Goal: Transaction & Acquisition: Book appointment/travel/reservation

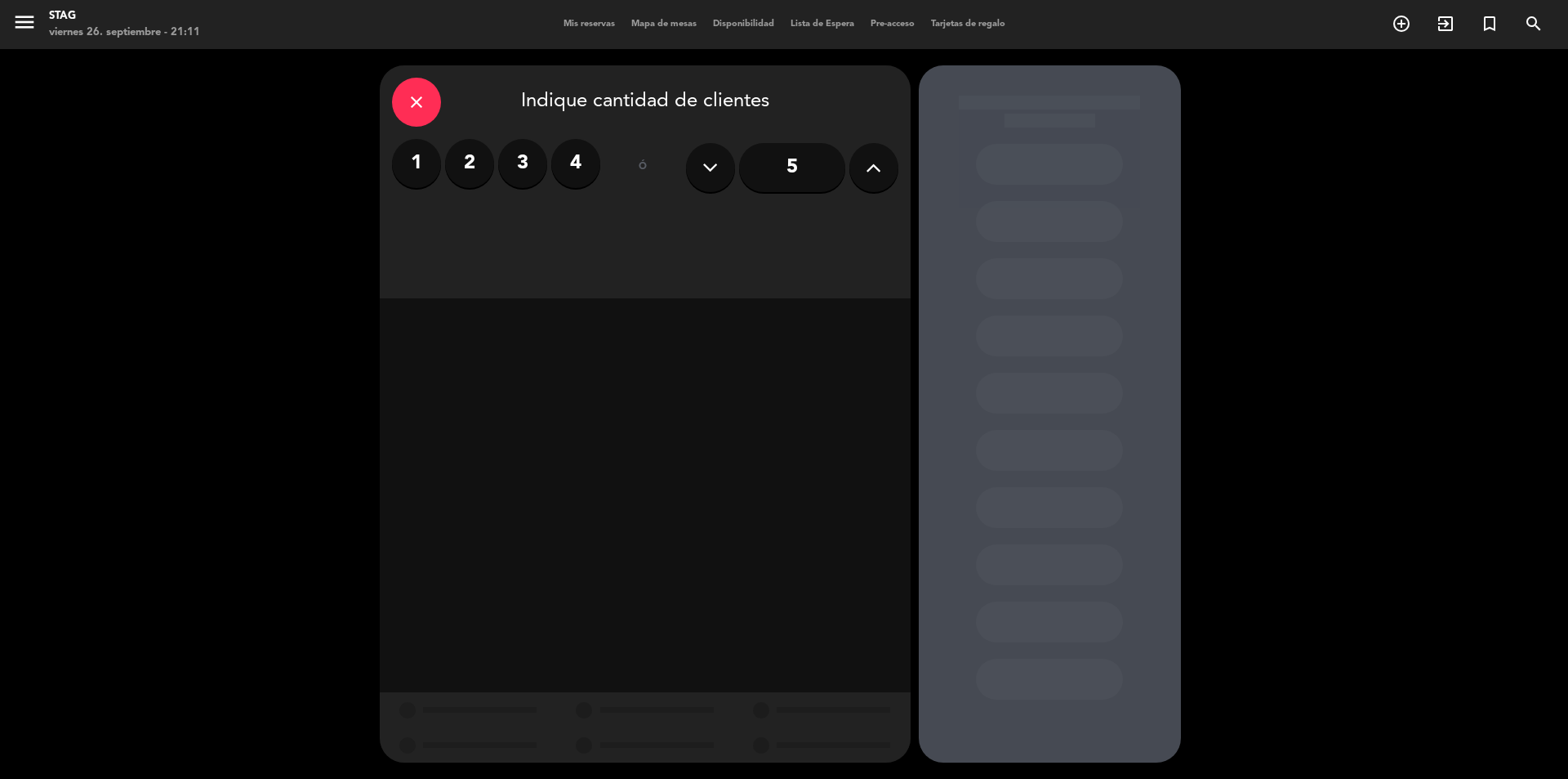
click at [475, 165] on label "2" at bounding box center [470, 163] width 49 height 49
click at [820, 226] on div "Cena" at bounding box center [815, 223] width 166 height 33
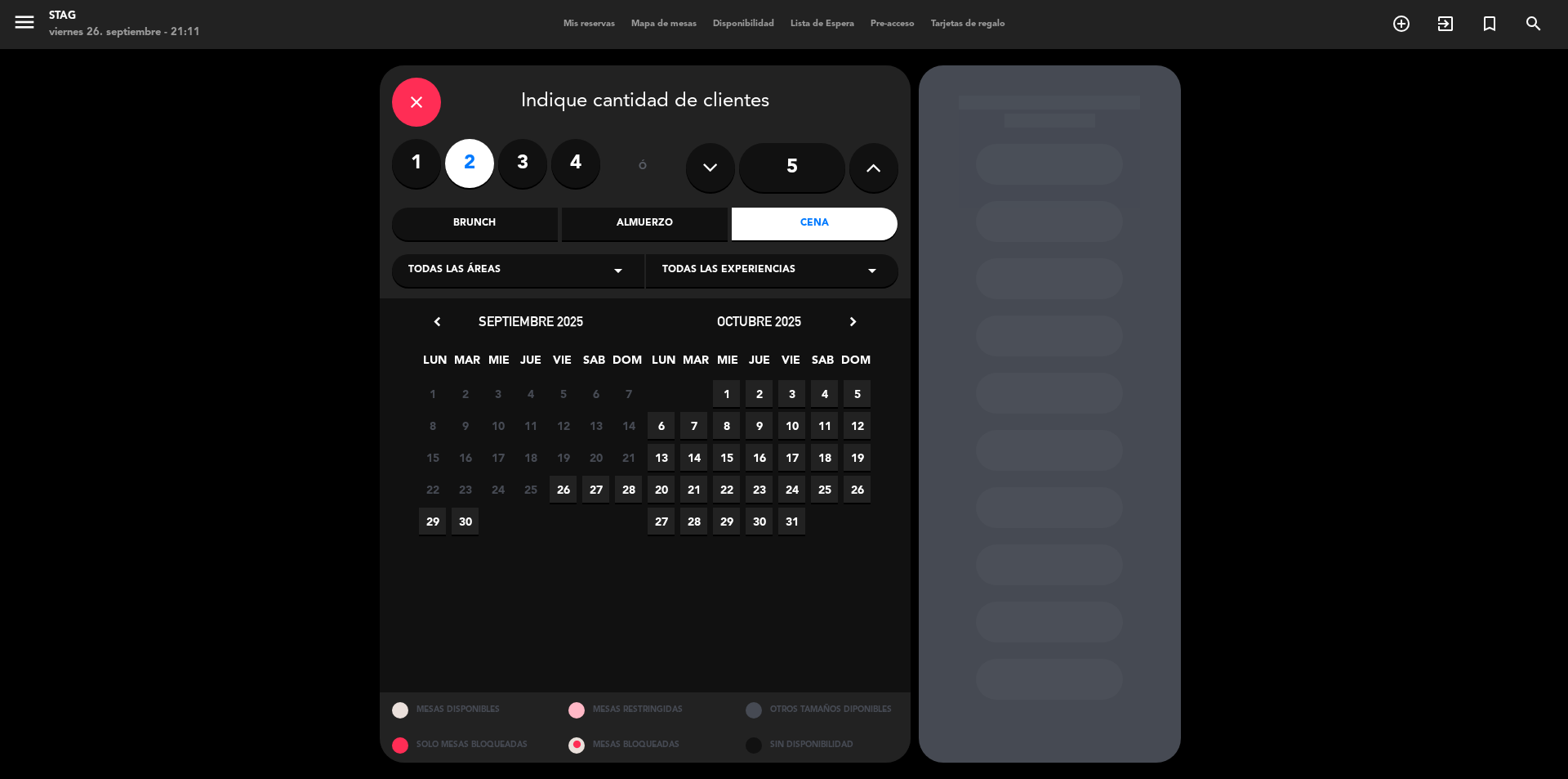
click at [566, 487] on span "26" at bounding box center [563, 489] width 27 height 27
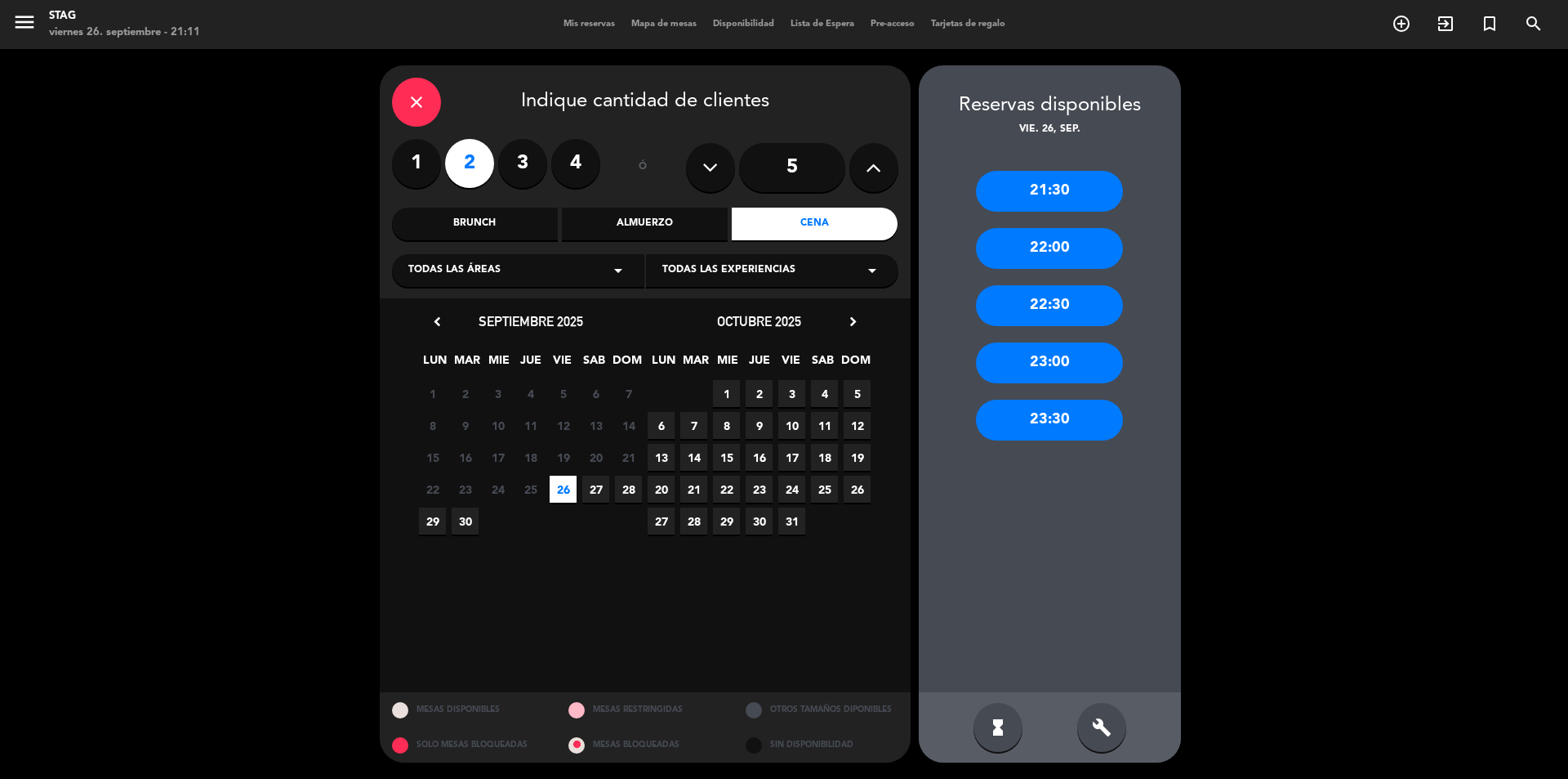
click at [1055, 196] on div "21:30" at bounding box center [1049, 191] width 147 height 41
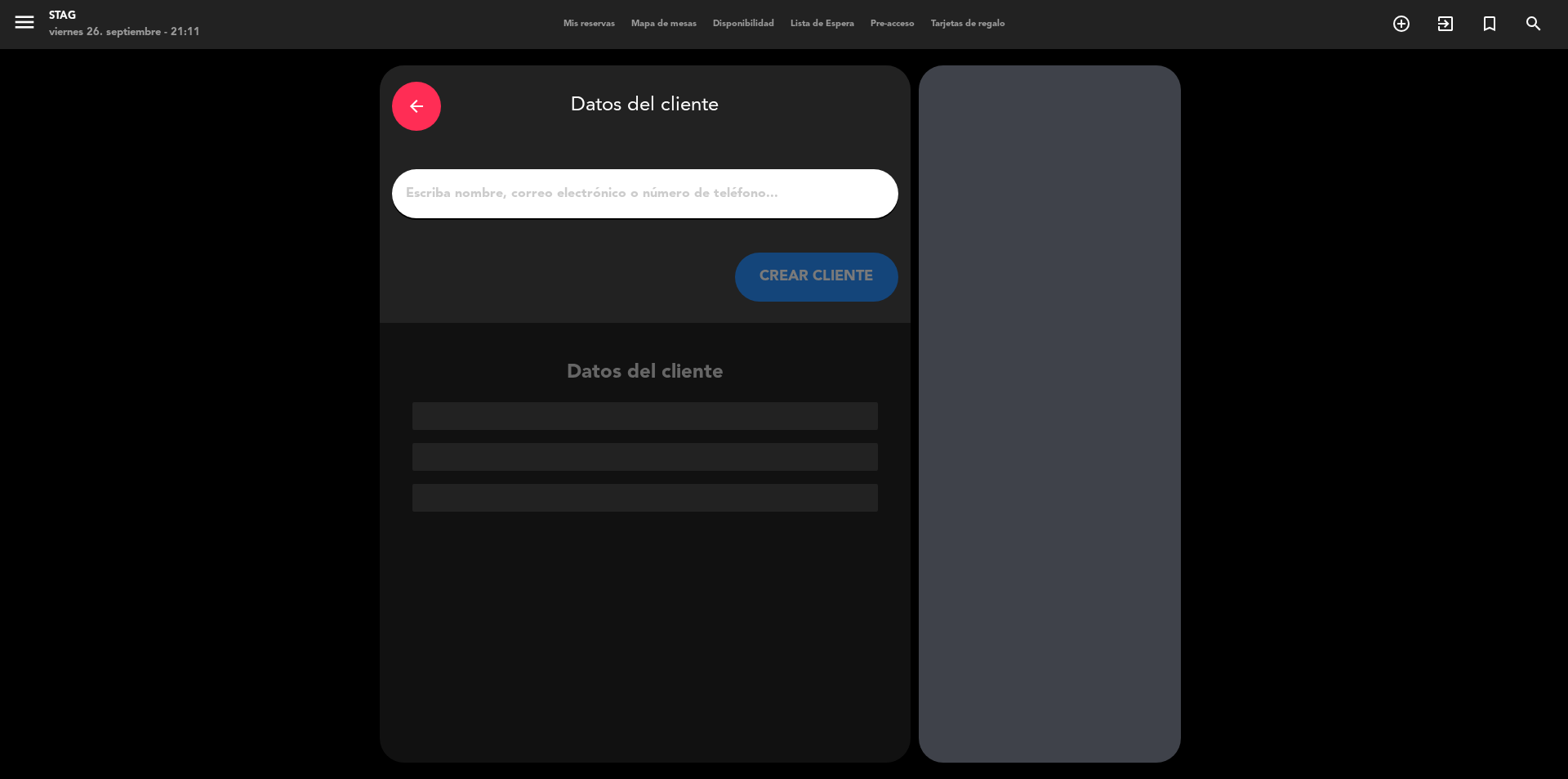
click at [444, 197] on input "1" at bounding box center [645, 193] width 482 height 23
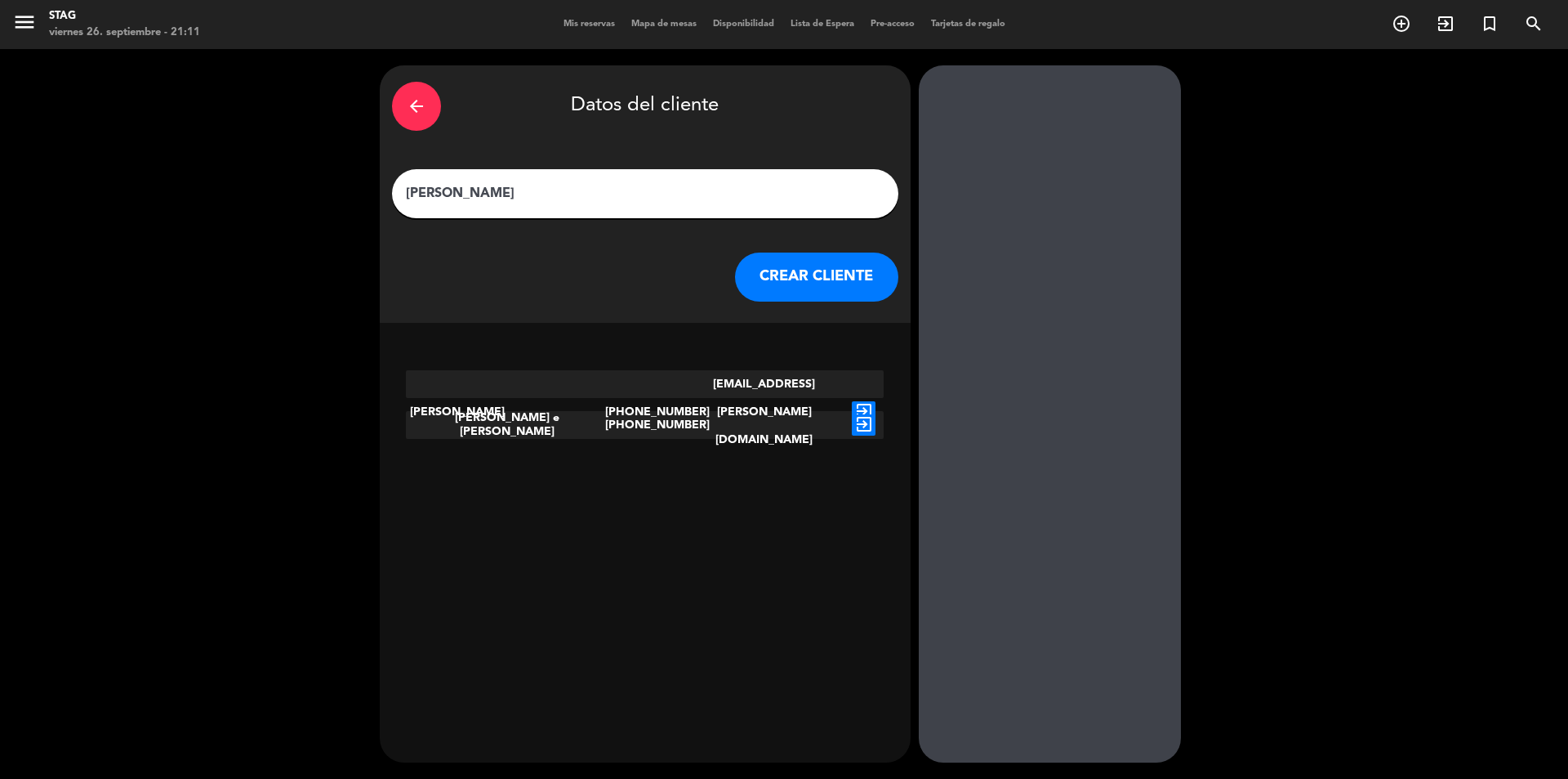
type input "[PERSON_NAME]"
click at [810, 272] on button "CREAR CLIENTE" at bounding box center [816, 277] width 164 height 49
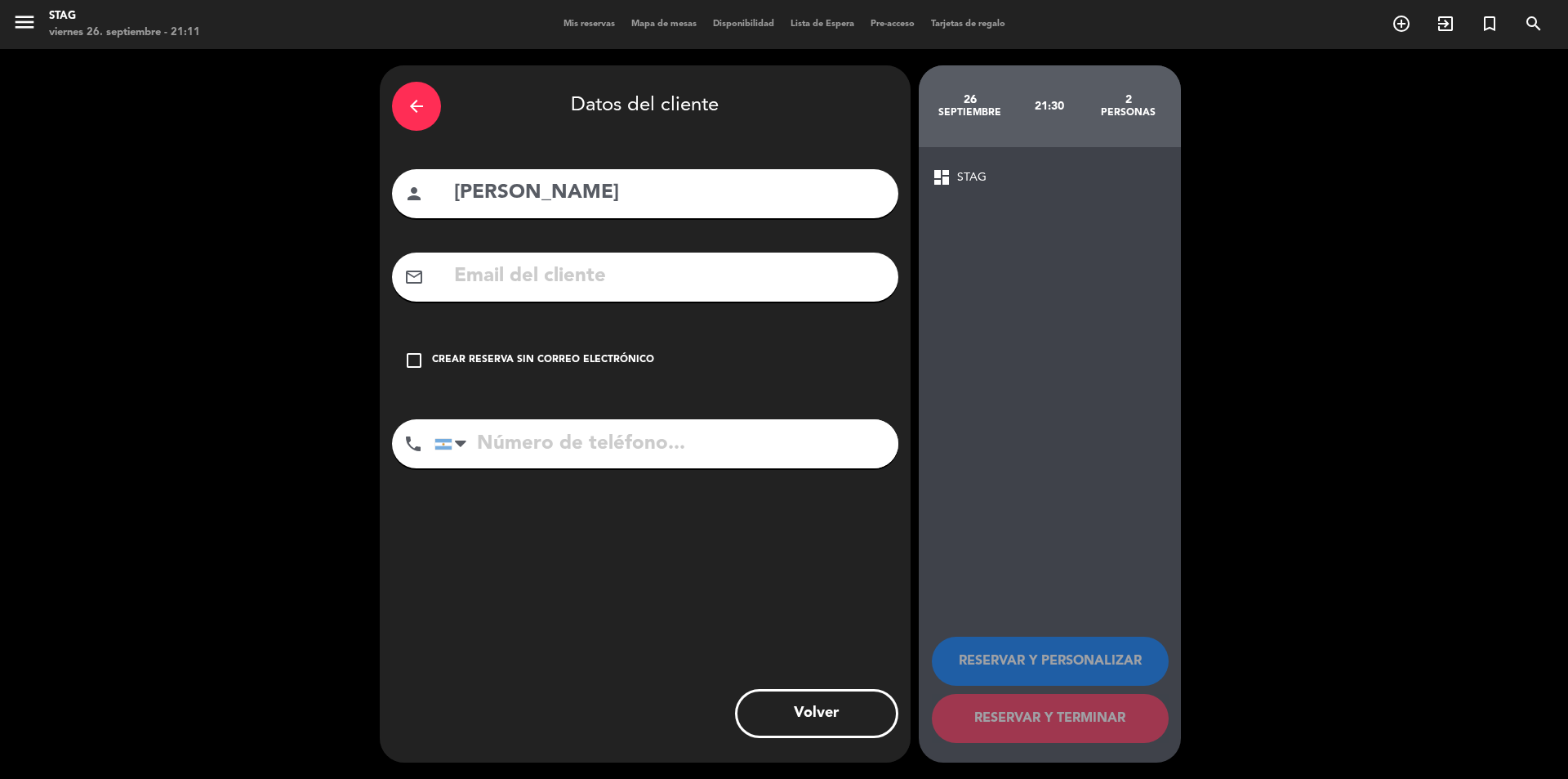
click at [417, 360] on icon "check_box_outline_blank" at bounding box center [414, 360] width 19 height 19
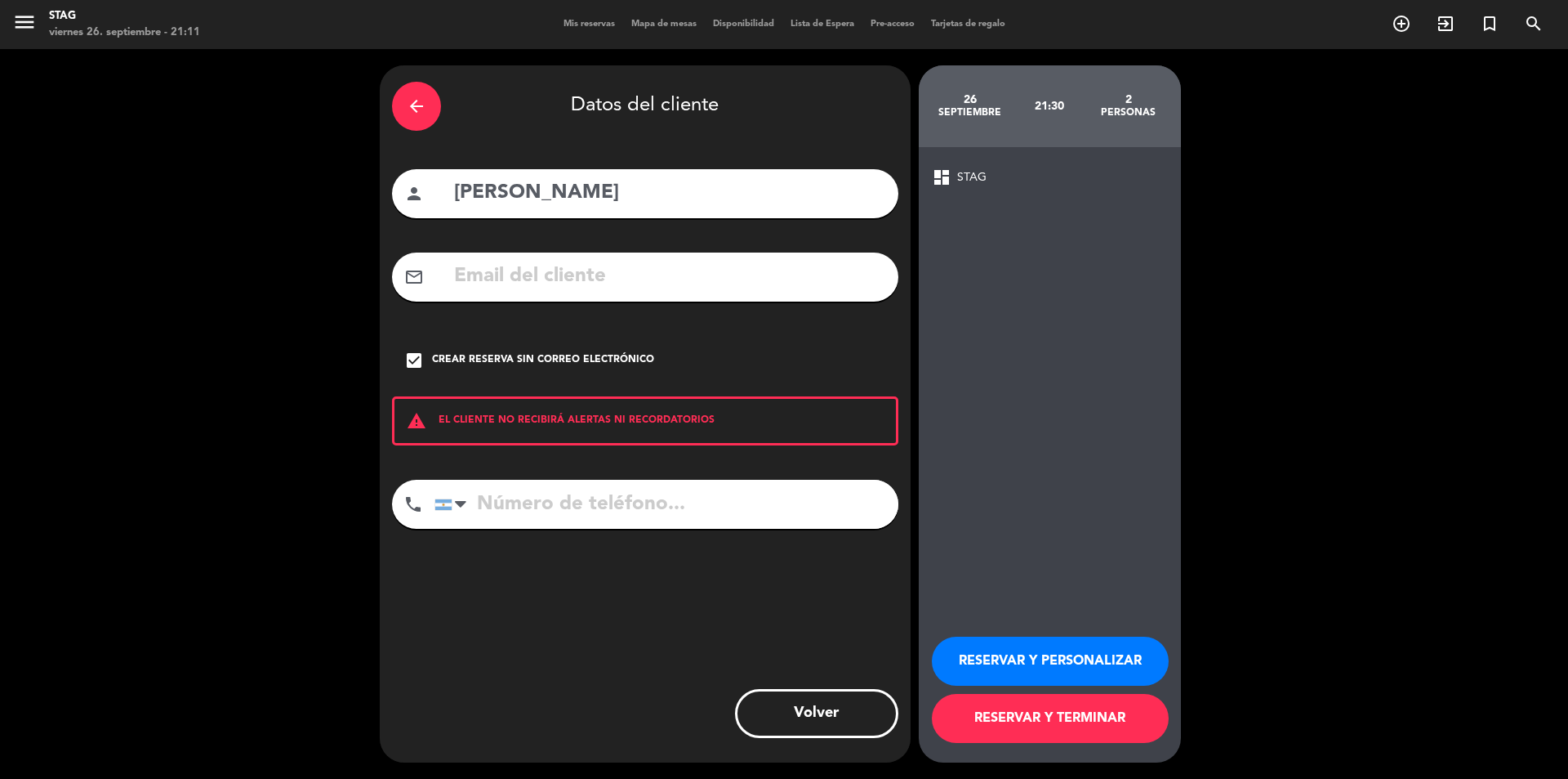
drag, startPoint x: 1057, startPoint y: 661, endPoint x: 1073, endPoint y: 656, distance: 16.8
click at [1061, 661] on button "RESERVAR Y PERSONALIZAR" at bounding box center [1050, 661] width 237 height 49
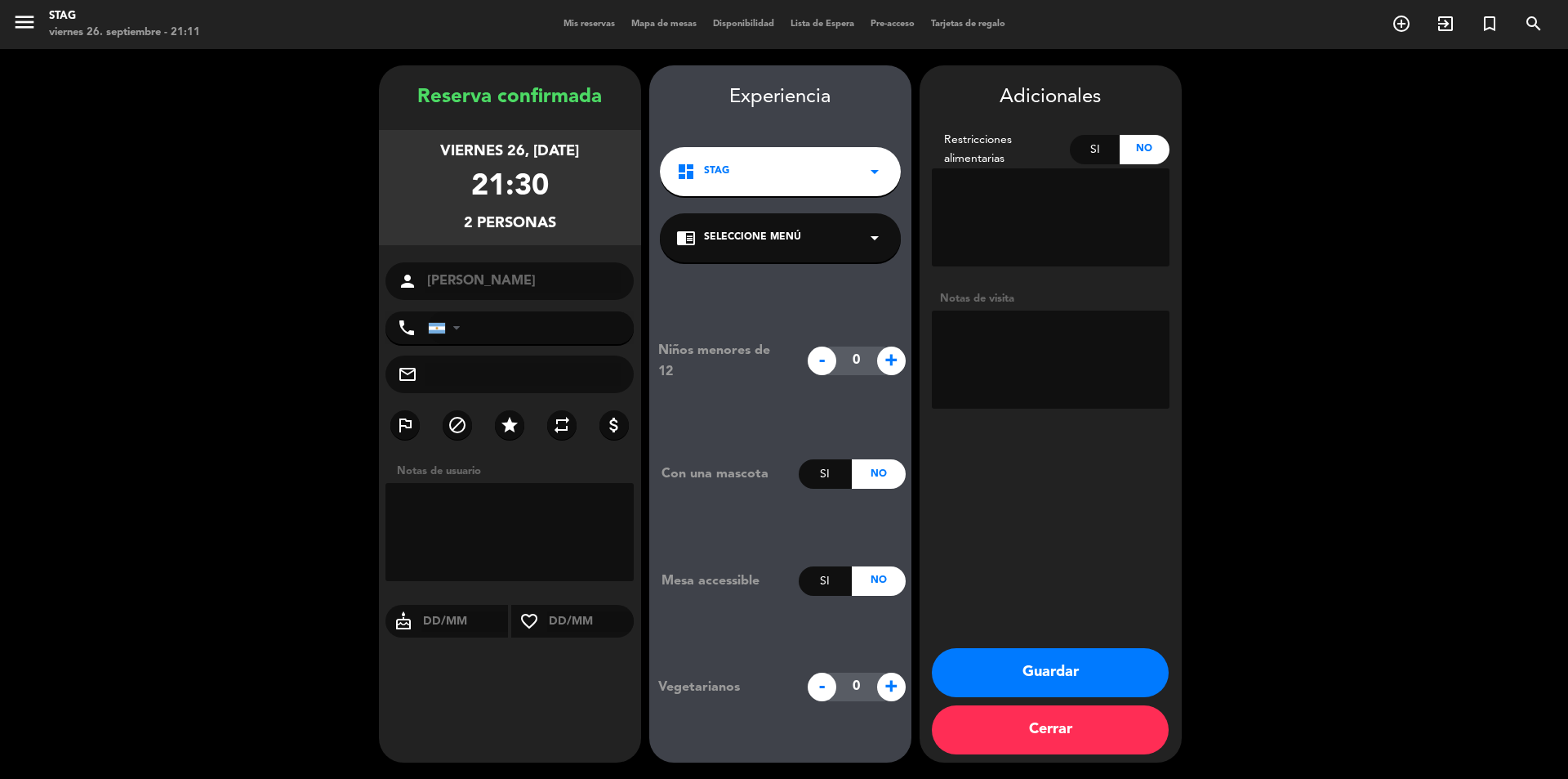
click at [1086, 677] on button "Guardar" at bounding box center [1050, 672] width 237 height 49
